Goal: Task Accomplishment & Management: Use online tool/utility

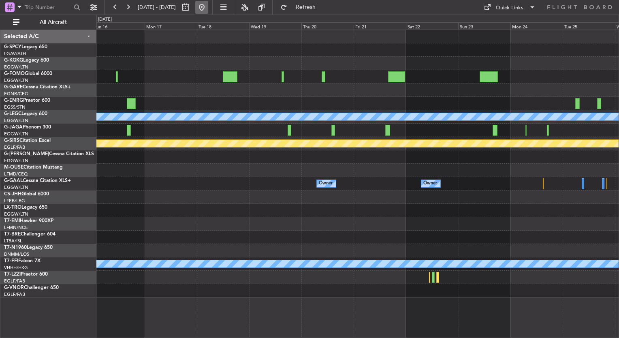
click at [208, 9] on button at bounding box center [201, 7] width 13 height 13
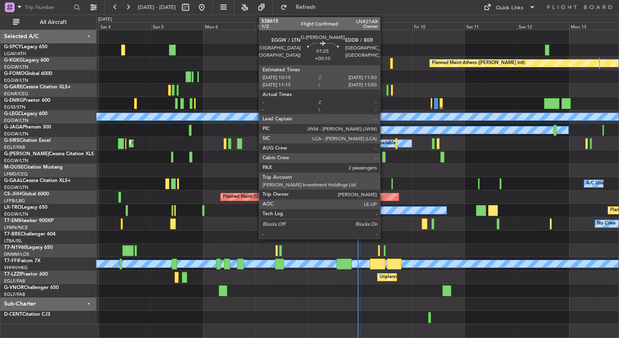
click at [383, 160] on div at bounding box center [384, 156] width 4 height 11
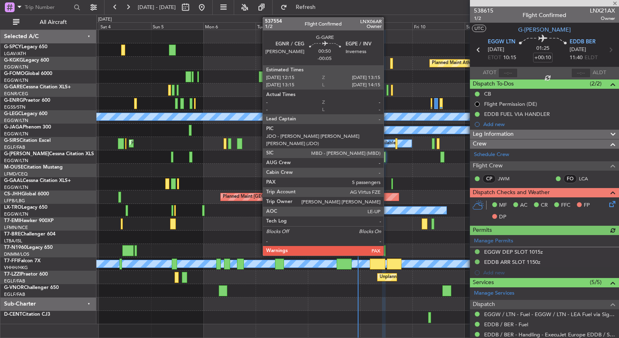
click at [387, 88] on div at bounding box center [387, 90] width 2 height 11
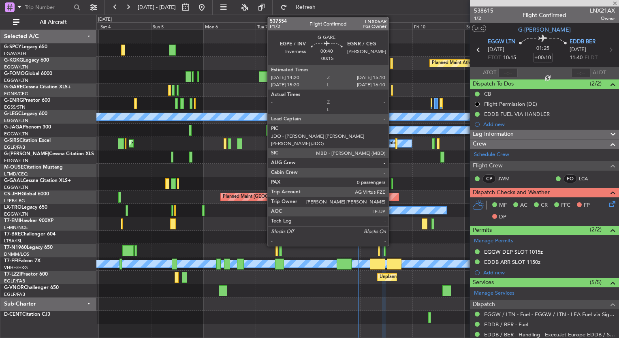
type input "-00:05"
type input "5"
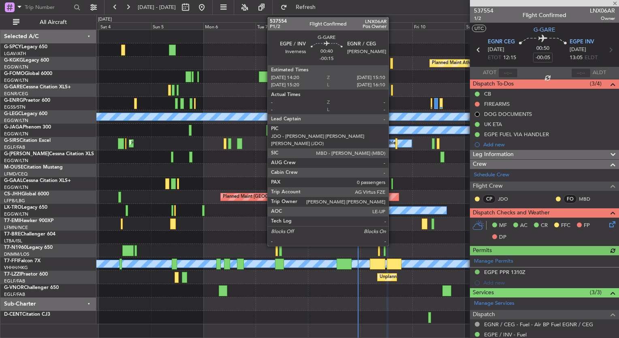
click at [392, 91] on div at bounding box center [392, 90] width 2 height 11
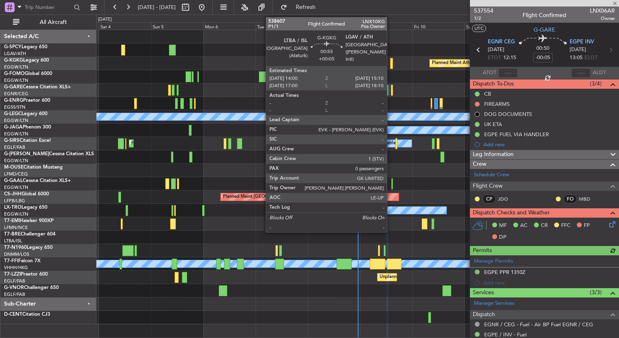
type input "-00:15"
type input "0"
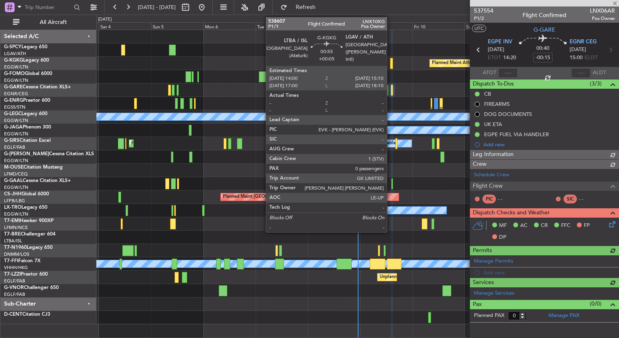
click at [390, 60] on div at bounding box center [391, 63] width 3 height 11
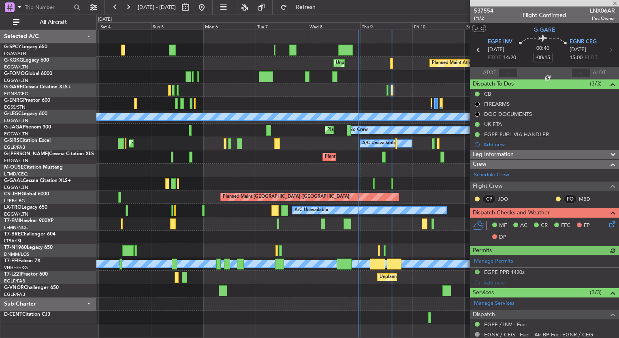
type input "+00:05"
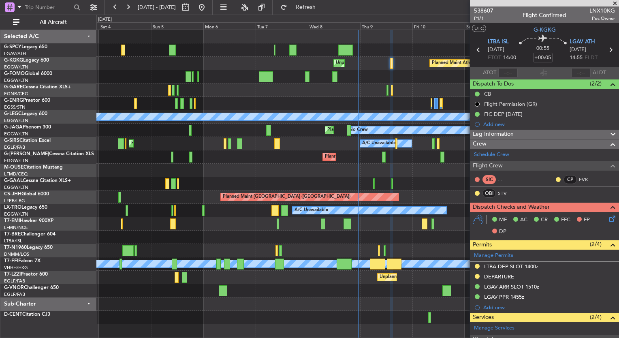
click at [354, 135] on div "Unplanned Maint [GEOGRAPHIC_DATA] Planned Maint [GEOGRAPHIC_DATA] Planned Maint…" at bounding box center [357, 177] width 522 height 294
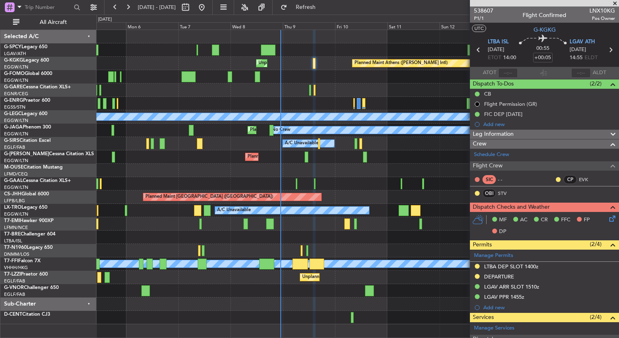
click at [284, 139] on div "Unplanned Maint [GEOGRAPHIC_DATA] Planned Maint [GEOGRAPHIC_DATA] ([PERSON_NAME…" at bounding box center [357, 177] width 522 height 294
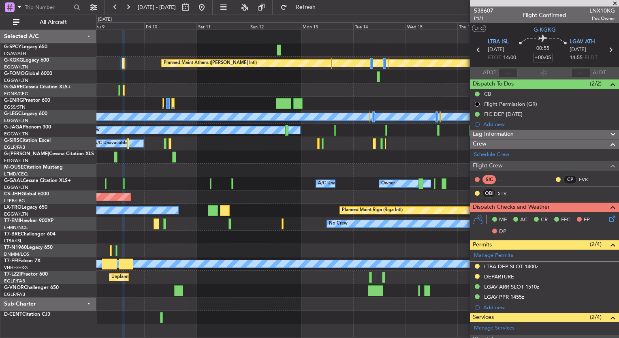
click at [281, 146] on div "Planned Maint Athens ([PERSON_NAME] Intl) Unplanned Maint [GEOGRAPHIC_DATA] (At…" at bounding box center [357, 177] width 522 height 294
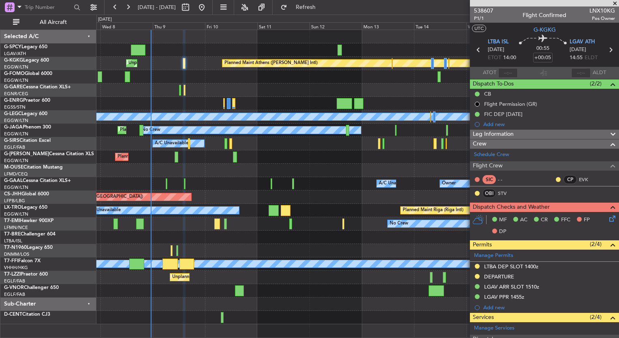
click at [279, 238] on div at bounding box center [357, 236] width 522 height 13
